Goal: Task Accomplishment & Management: Manage account settings

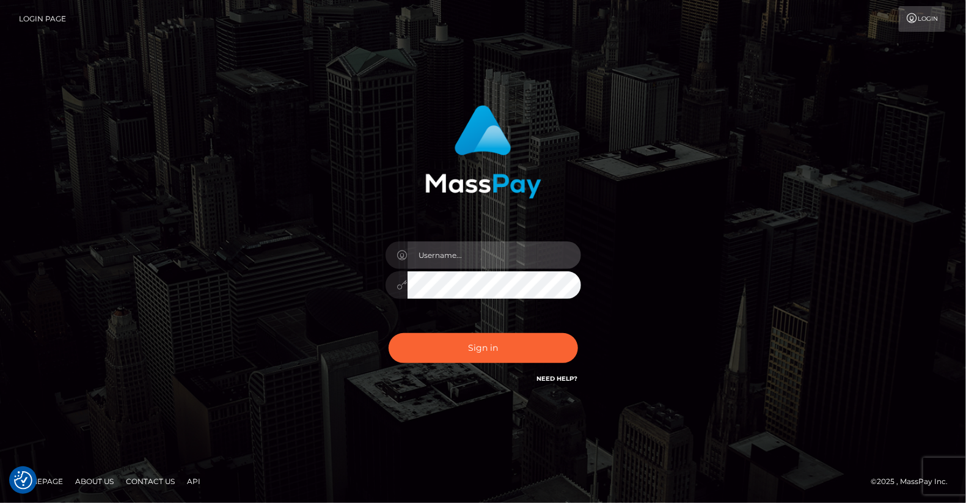
click at [454, 254] on input "text" at bounding box center [495, 255] width 174 height 28
type input "yjoshi"
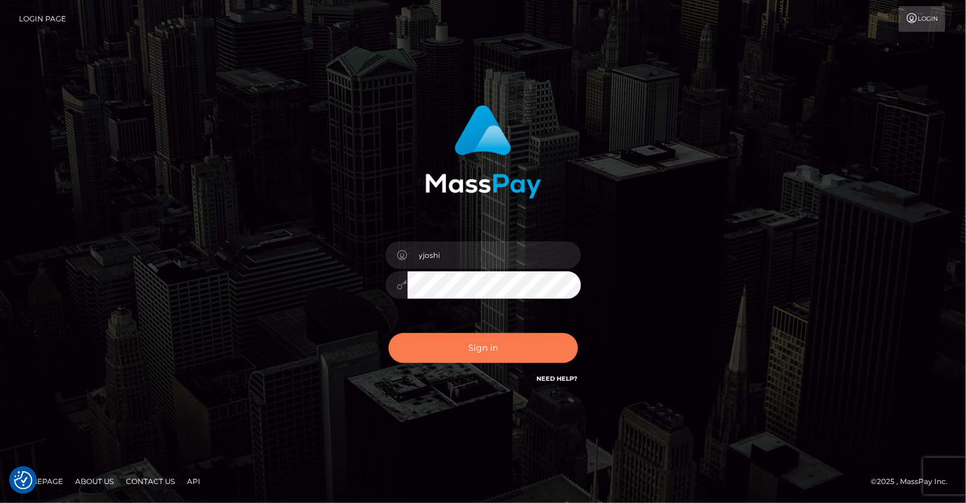
click at [486, 345] on button "Sign in" at bounding box center [483, 348] width 189 height 30
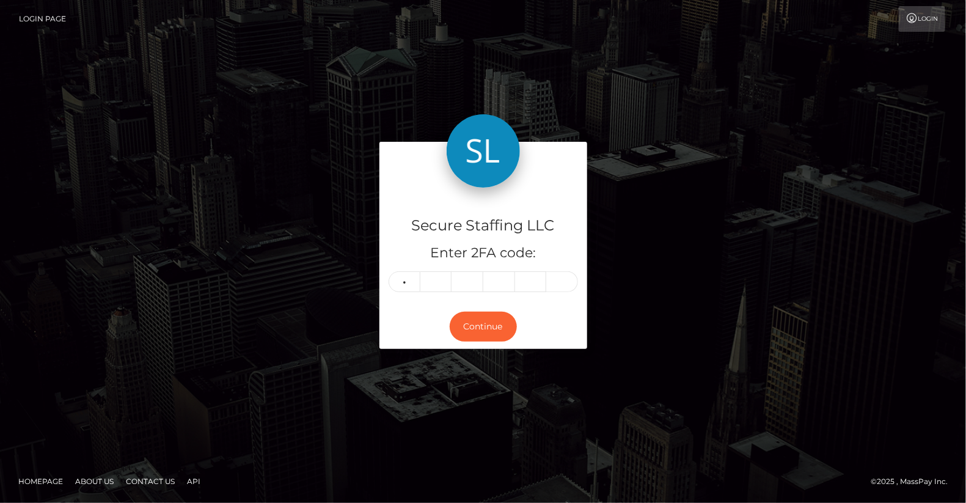
type input "6"
type input "2"
type input "7"
type input "4"
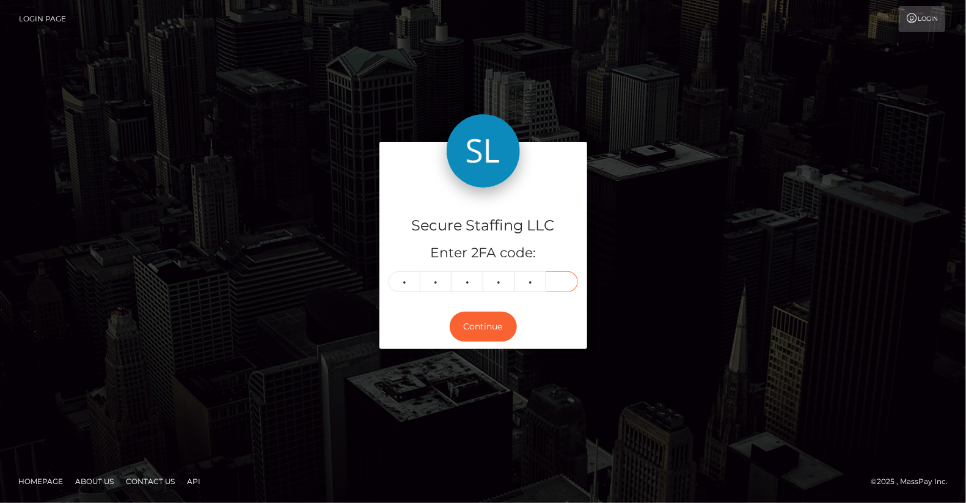
type input "4"
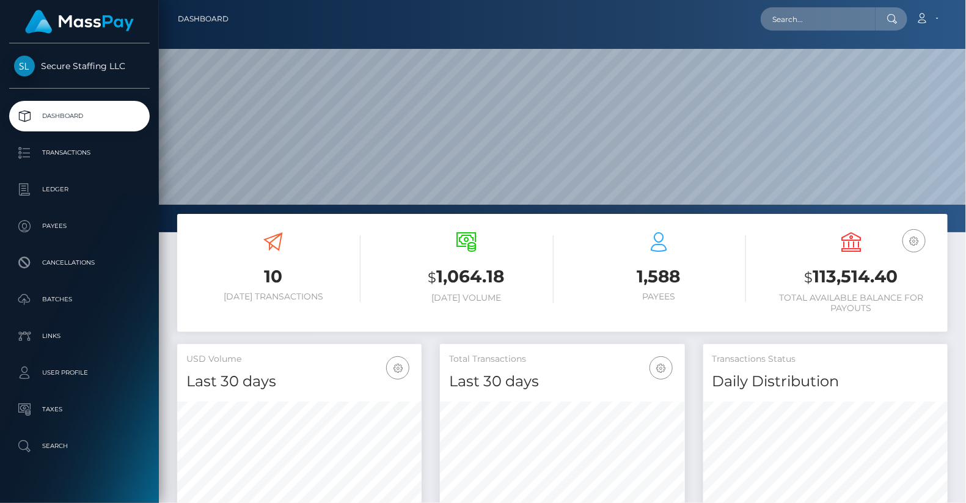
scroll to position [216, 245]
